Goal: Task Accomplishment & Management: Use online tool/utility

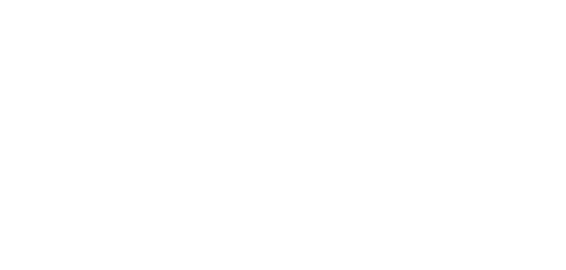
select select "*"
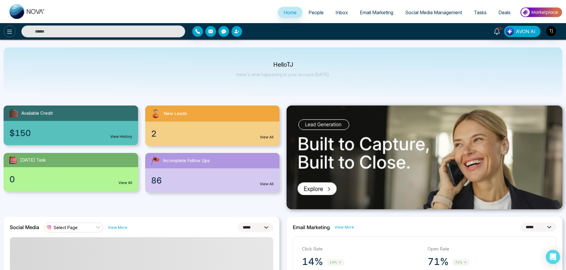
click at [12, 29] on icon at bounding box center [9, 31] width 7 height 7
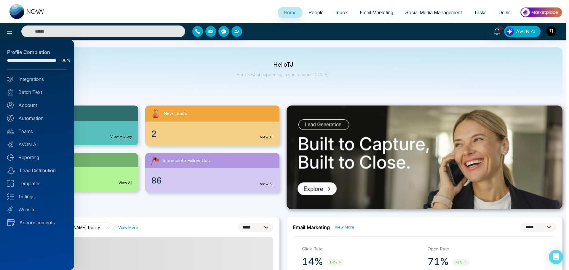
click at [308, 12] on div at bounding box center [284, 135] width 569 height 270
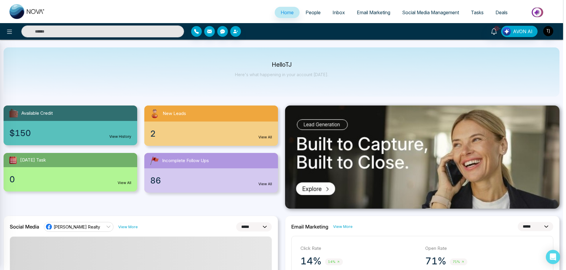
click at [308, 12] on span "People" at bounding box center [312, 12] width 15 height 6
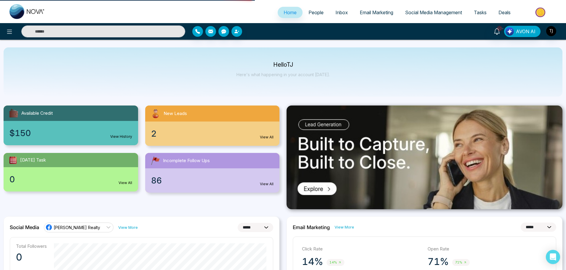
click at [425, 15] on span "Social Media Management" at bounding box center [433, 12] width 57 height 6
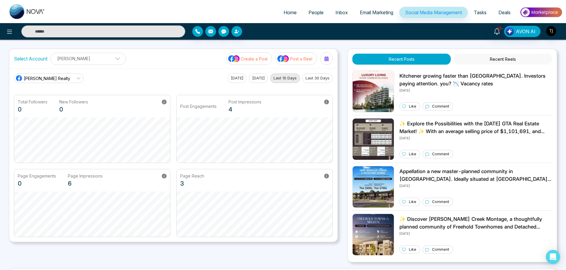
click at [257, 61] on p "Create a Post" at bounding box center [254, 59] width 27 height 6
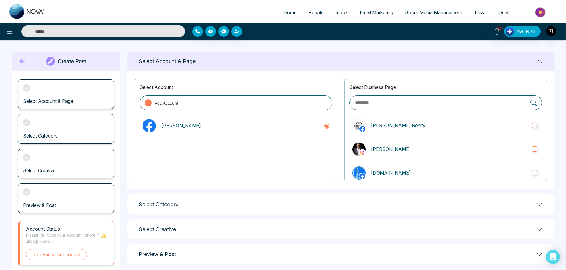
click at [25, 63] on icon at bounding box center [22, 61] width 9 height 12
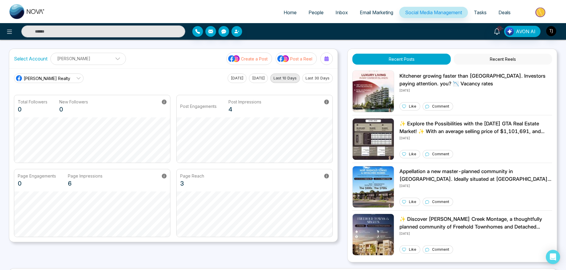
click at [252, 61] on p "Create a Post" at bounding box center [254, 59] width 27 height 6
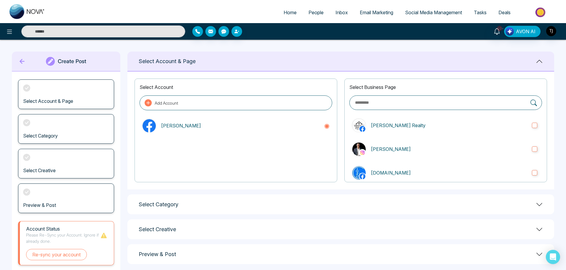
click at [21, 65] on icon at bounding box center [22, 61] width 9 height 12
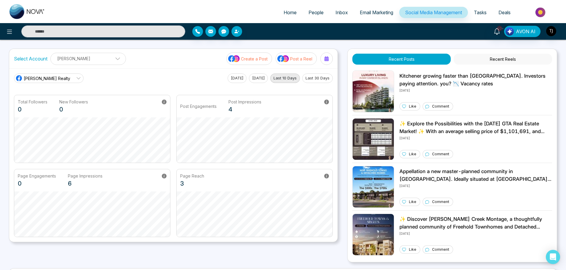
click at [241, 62] on button "Create a Post" at bounding box center [249, 58] width 46 height 12
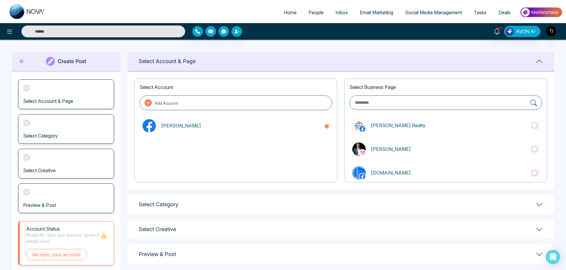
click at [25, 66] on icon at bounding box center [22, 61] width 9 height 12
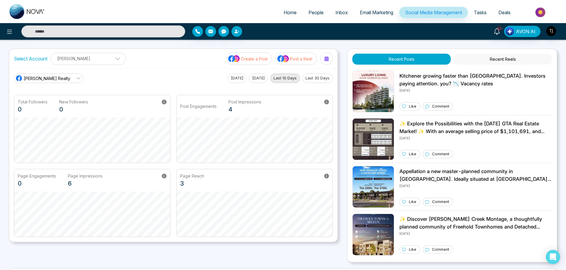
click at [249, 63] on button "Create a Post" at bounding box center [249, 58] width 46 height 12
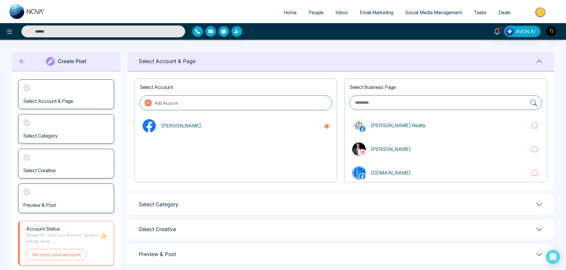
click at [18, 64] on icon at bounding box center [22, 61] width 9 height 12
